Goal: Find specific page/section: Find specific page/section

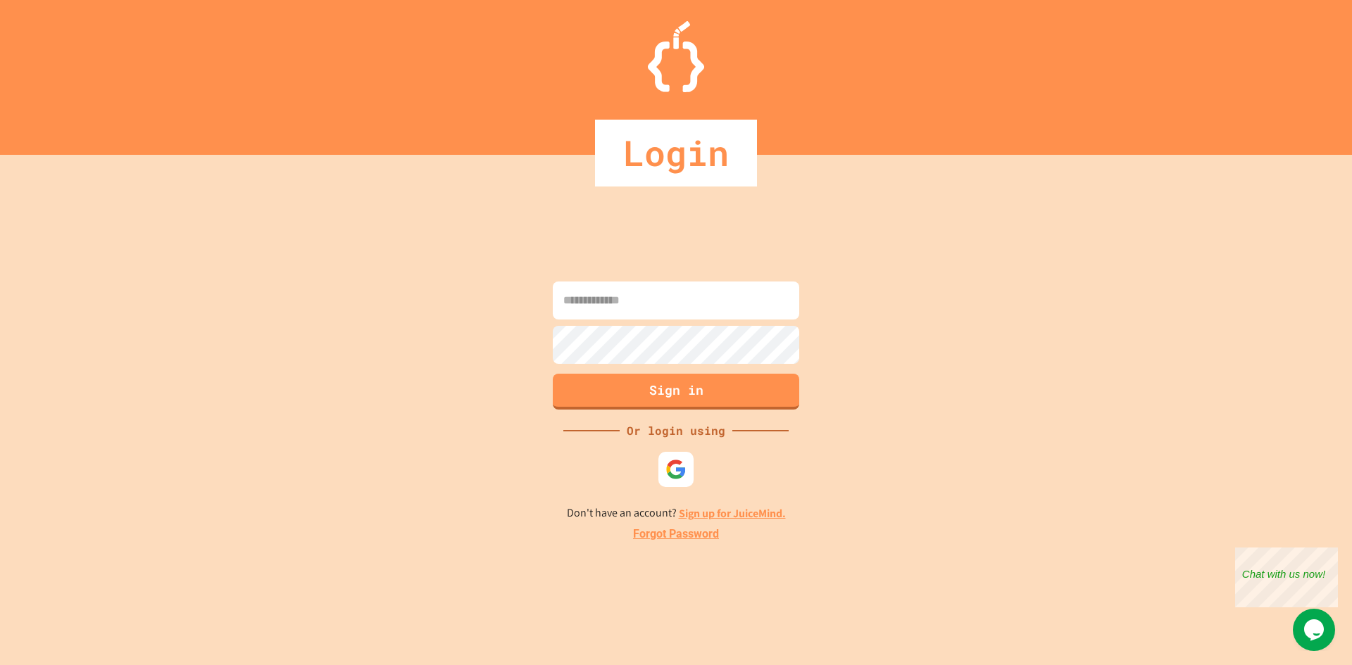
click at [641, 309] on input at bounding box center [676, 301] width 246 height 38
type input "**********"
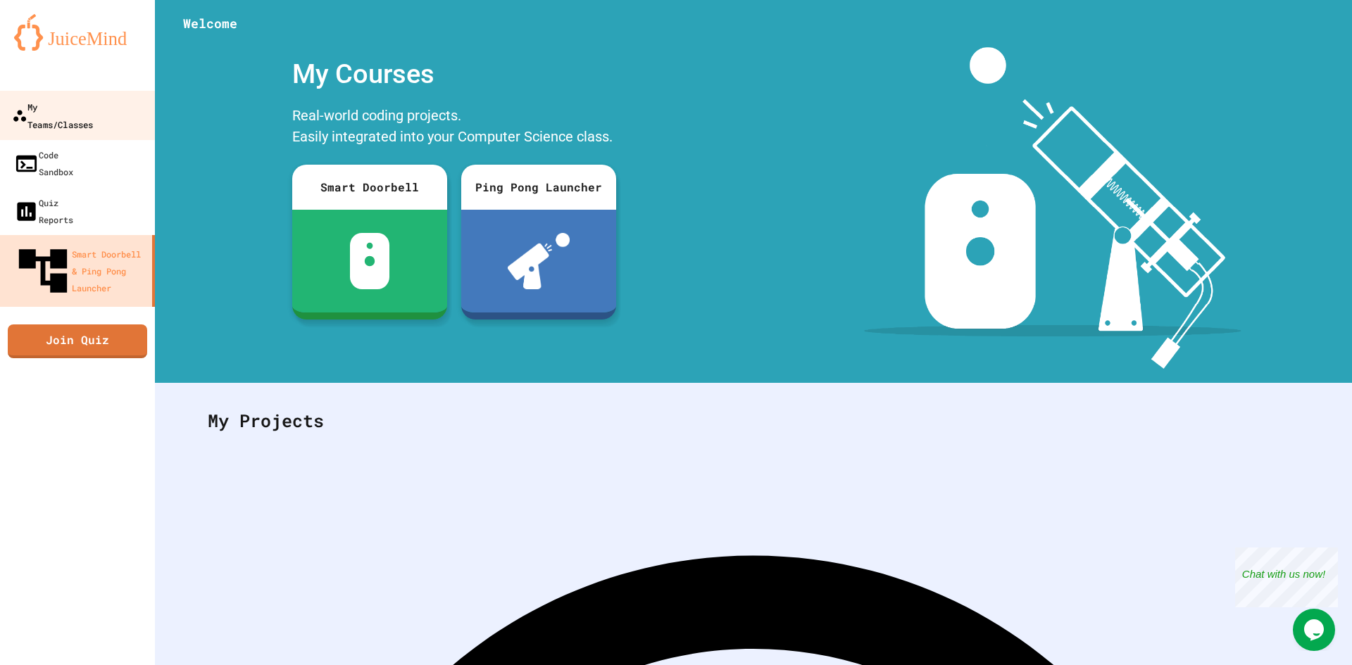
click at [65, 117] on link "My Teams/Classes" at bounding box center [78, 115] width 160 height 49
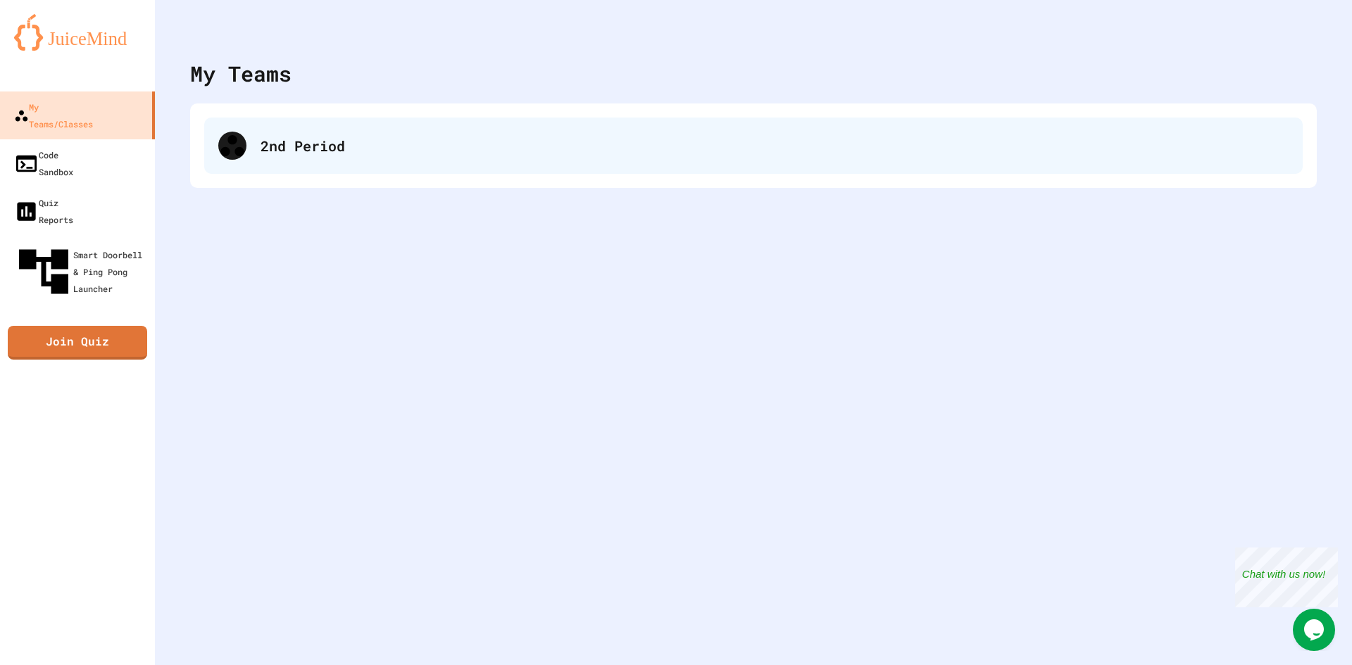
click at [220, 153] on div "2nd Period" at bounding box center [753, 146] width 1098 height 56
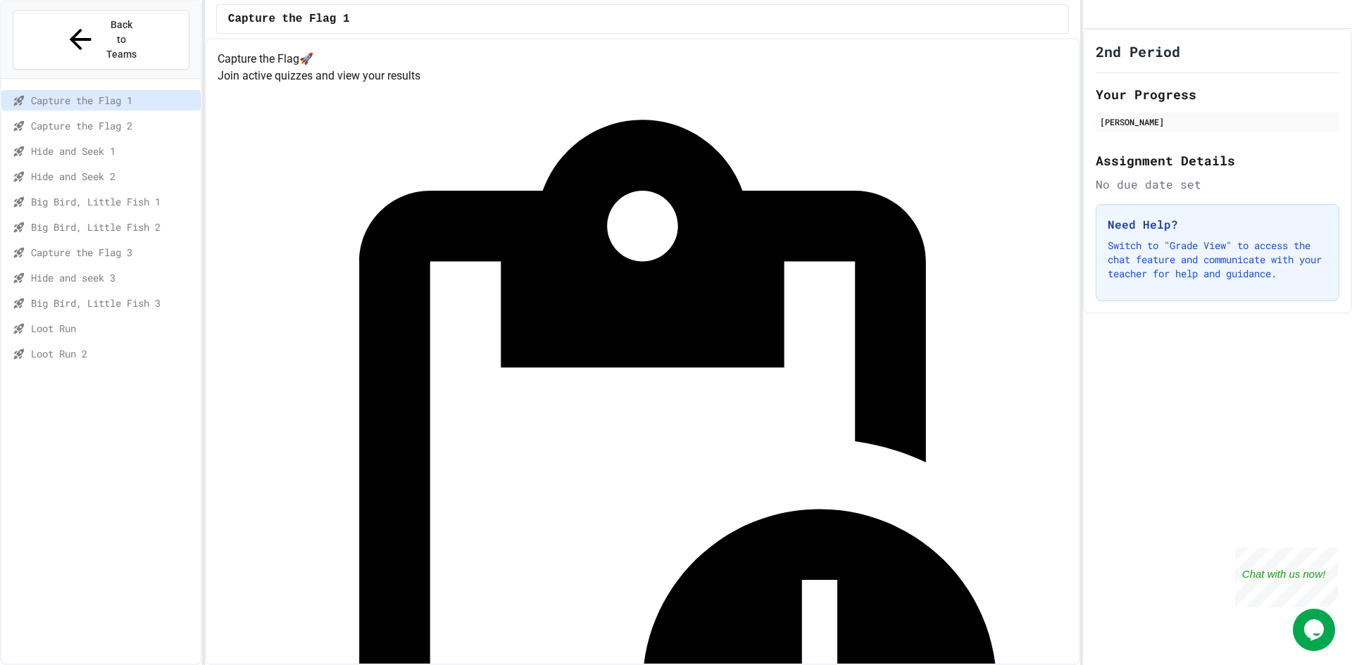
click at [82, 321] on span "Loot Run" at bounding box center [113, 328] width 164 height 15
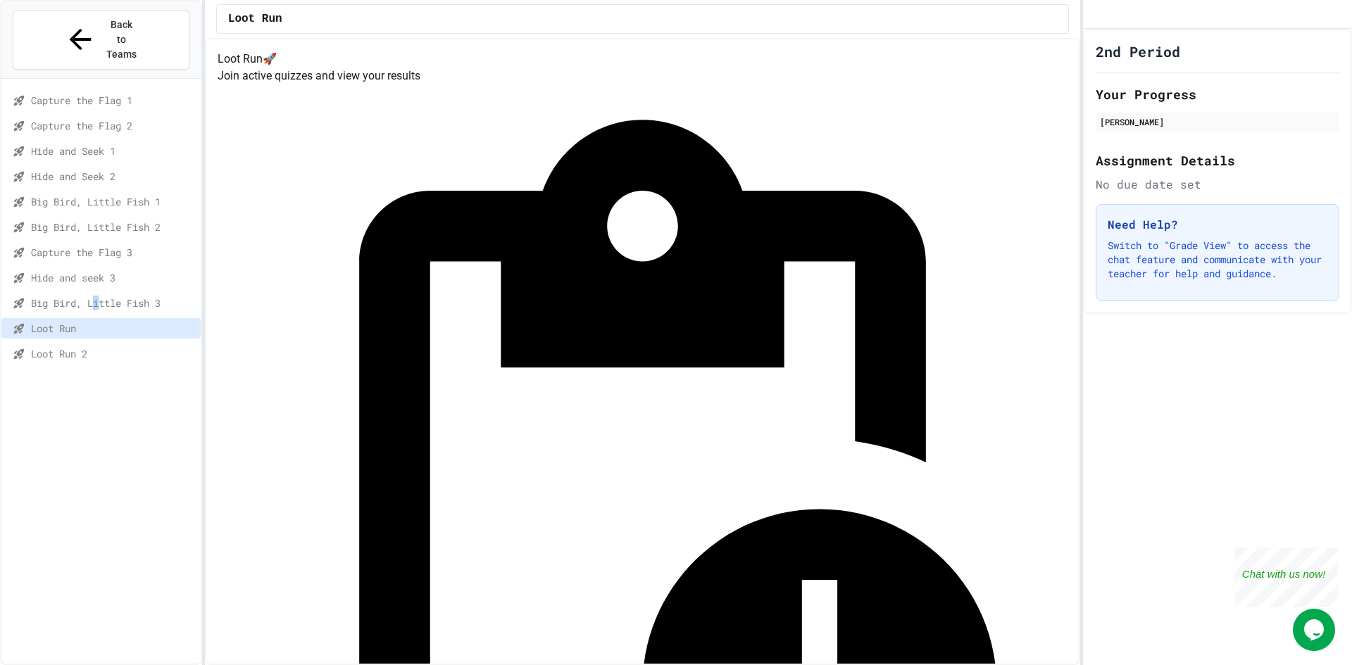
drag, startPoint x: 98, startPoint y: 275, endPoint x: 106, endPoint y: 272, distance: 8.9
click at [106, 296] on span "Big Bird, Little Fish 3" at bounding box center [113, 303] width 164 height 15
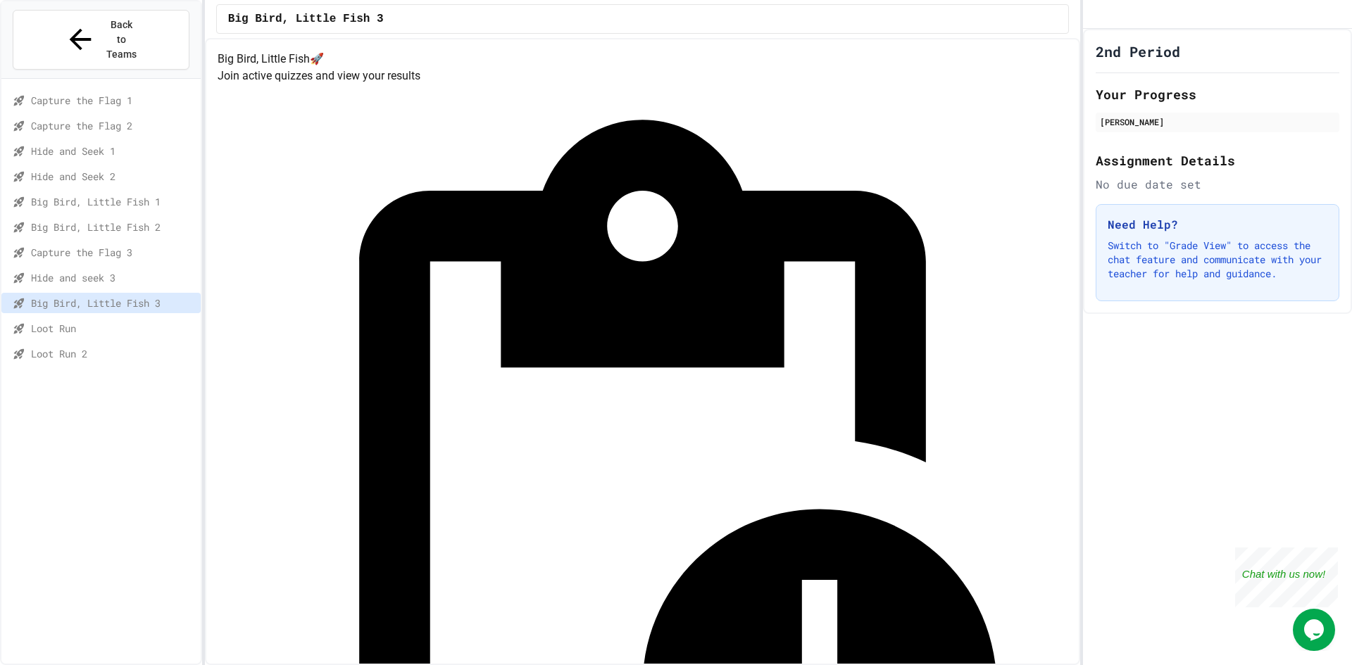
click at [83, 293] on div "Big Bird, Little Fish 3" at bounding box center [100, 305] width 199 height 25
click at [78, 318] on div "Loot Run" at bounding box center [100, 328] width 199 height 20
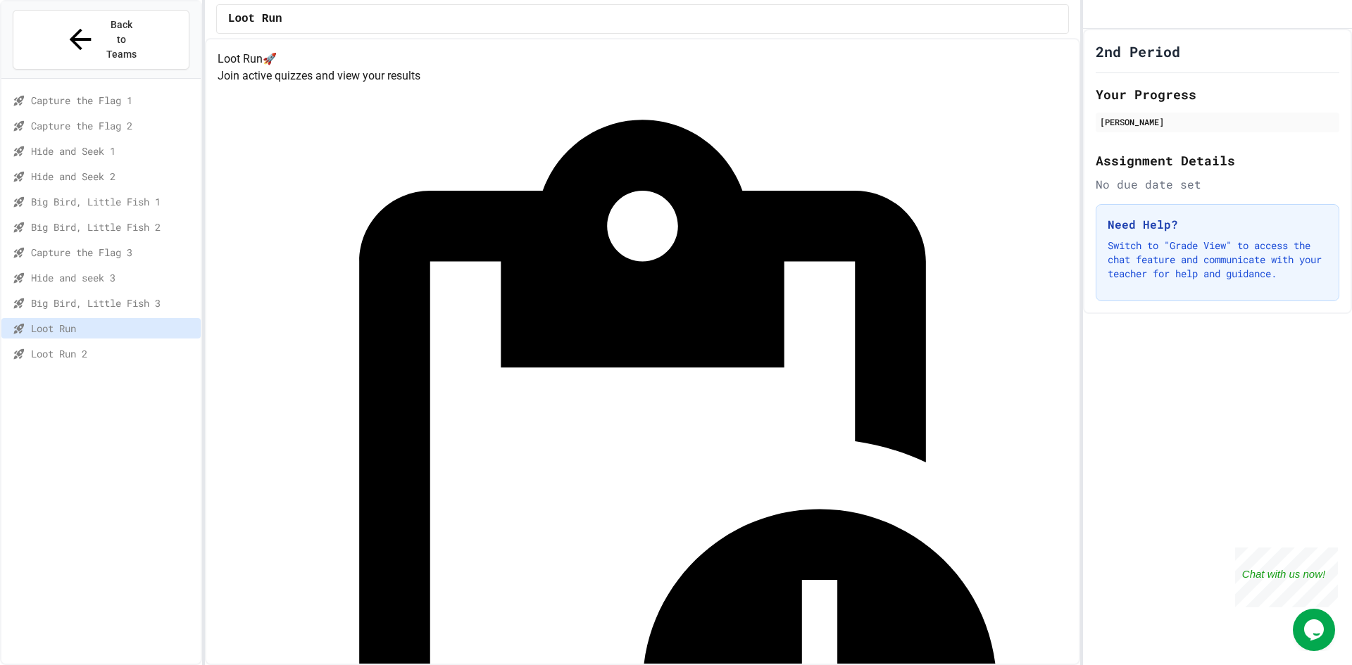
click at [44, 346] on span "Loot Run 2" at bounding box center [113, 353] width 164 height 15
click at [57, 321] on span "Loot Run" at bounding box center [113, 328] width 164 height 15
